Goal: Check status: Check status

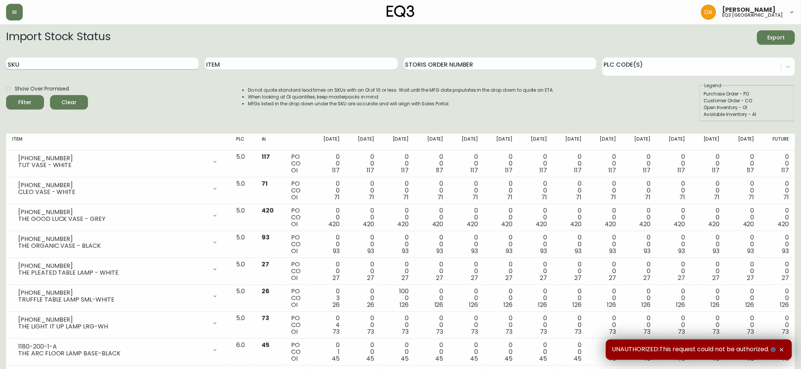
click at [29, 62] on input "SKU" at bounding box center [102, 64] width 193 height 12
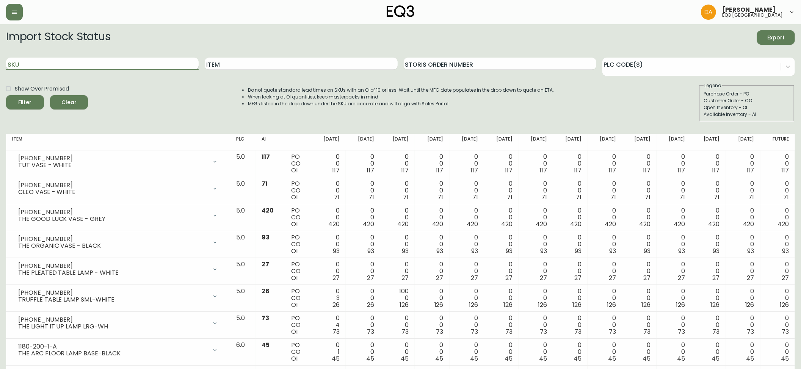
paste input "[PHONE_NUMBER]"
type input "[PHONE_NUMBER]"
click at [26, 101] on icon "submit" at bounding box center [23, 102] width 8 height 8
